Goal: Obtain resource: Obtain resource

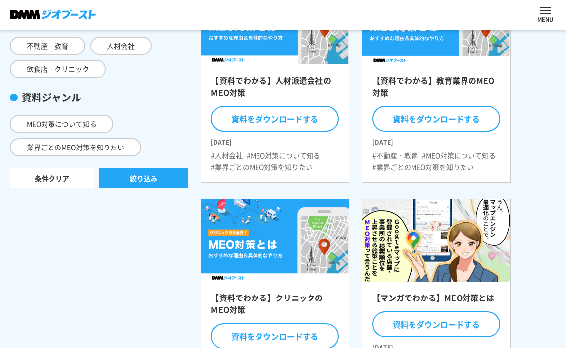
scroll to position [208, 0]
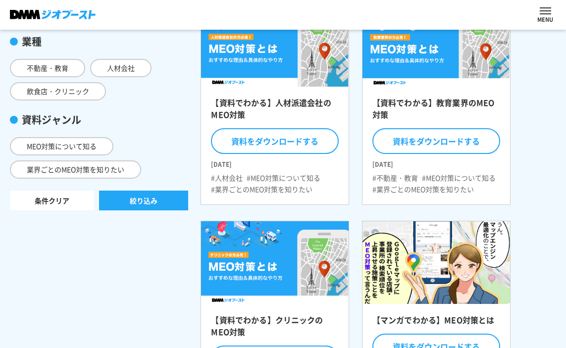
click at [135, 202] on button "絞り込み" at bounding box center [143, 201] width 89 height 20
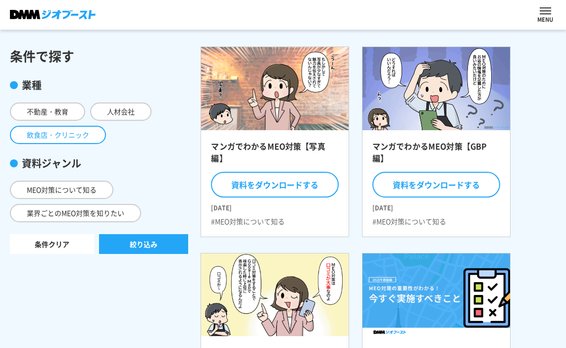
click at [46, 135] on span "飲食店・クリニック" at bounding box center [58, 135] width 96 height 18
click at [0, 0] on input "飲食店・クリニック" at bounding box center [0, 0] width 0 height 0
click at [139, 242] on button "絞り込み" at bounding box center [143, 244] width 89 height 20
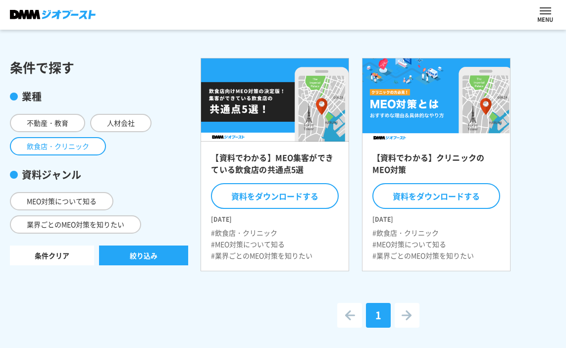
scroll to position [213, 0]
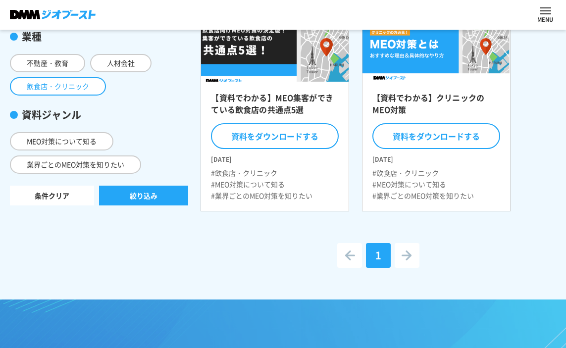
click at [268, 94] on h2 "【資料でわかる】MEO集客ができている飲食店の共通点5選" at bounding box center [275, 107] width 128 height 30
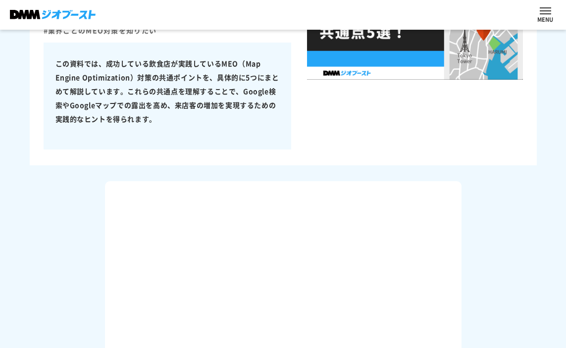
scroll to position [360, 0]
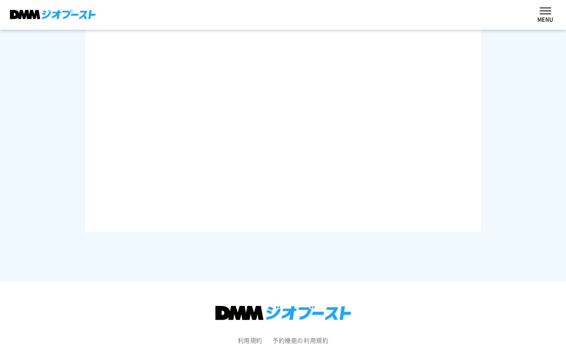
scroll to position [1560, 0]
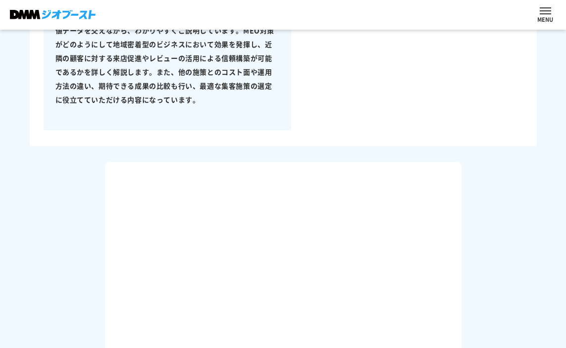
scroll to position [658, 0]
